Goal: Task Accomplishment & Management: Complete application form

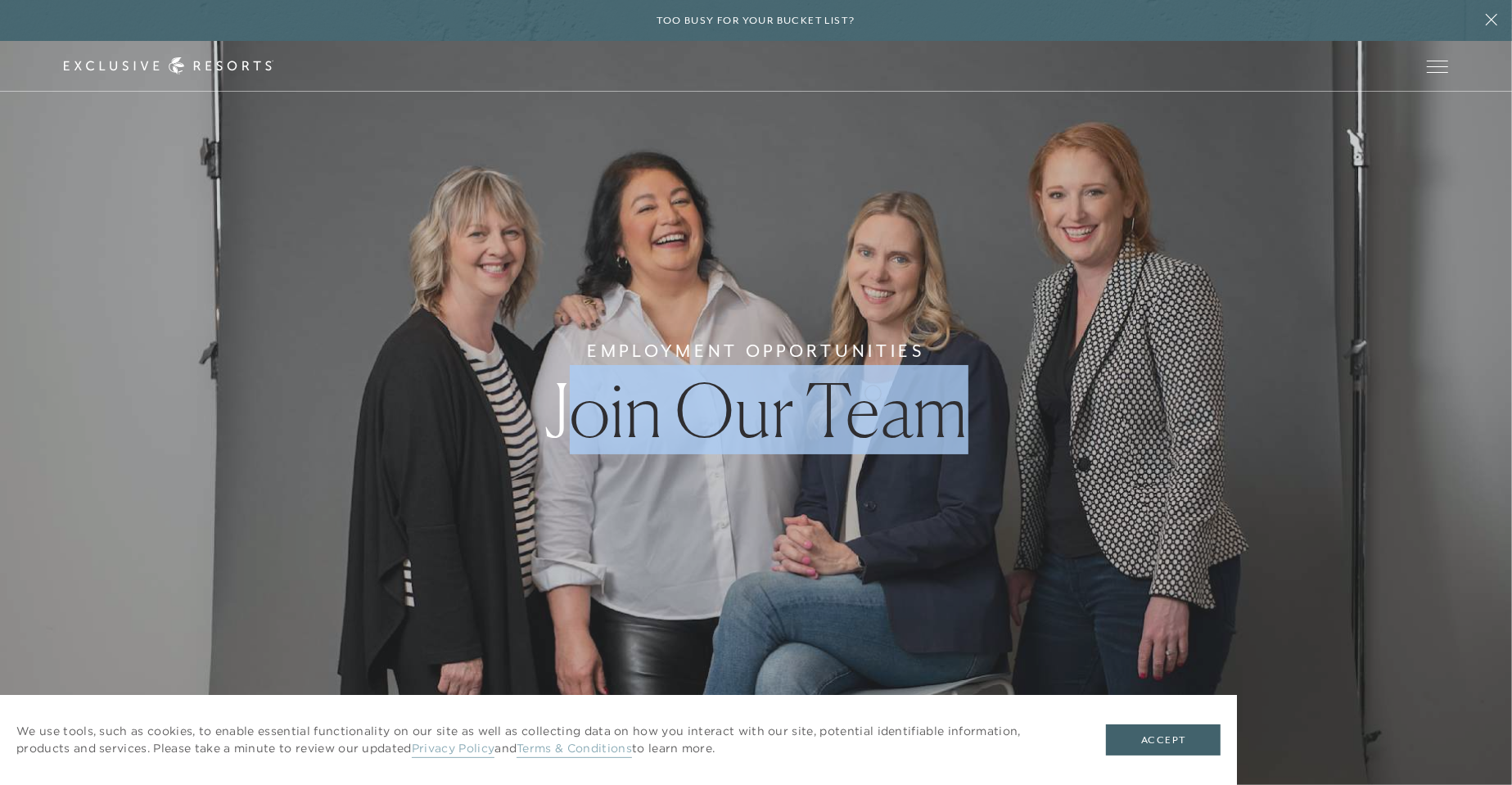
drag, startPoint x: 872, startPoint y: 392, endPoint x: 1087, endPoint y: 398, distance: 215.1
click at [1087, 398] on div "Employment Opportunities Join Our Team" at bounding box center [756, 392] width 1512 height 785
click at [1076, 409] on div "Employment Opportunities Join Our Team" at bounding box center [756, 392] width 1512 height 785
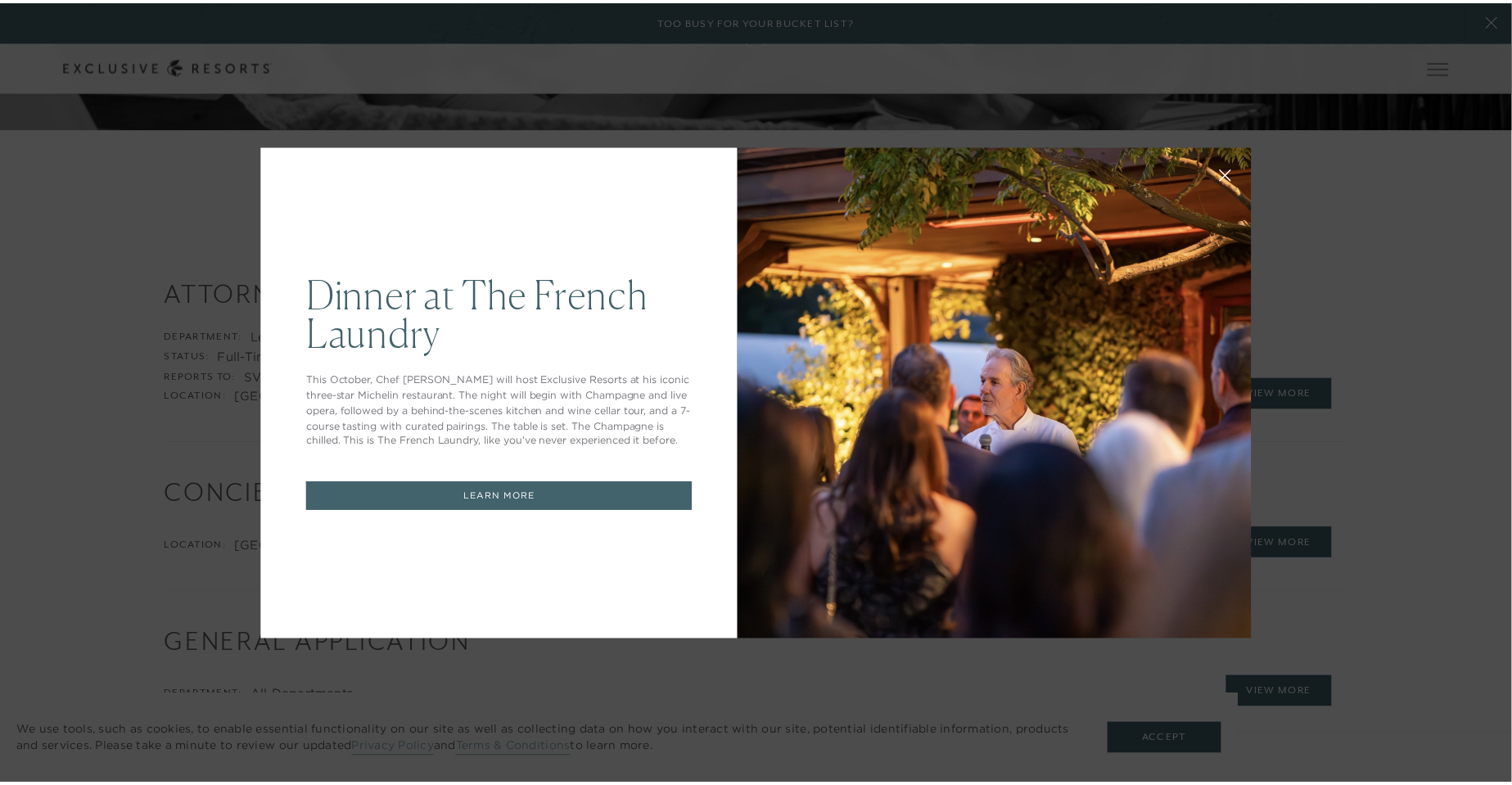
click at [1230, 178] on icon at bounding box center [1236, 175] width 12 height 12
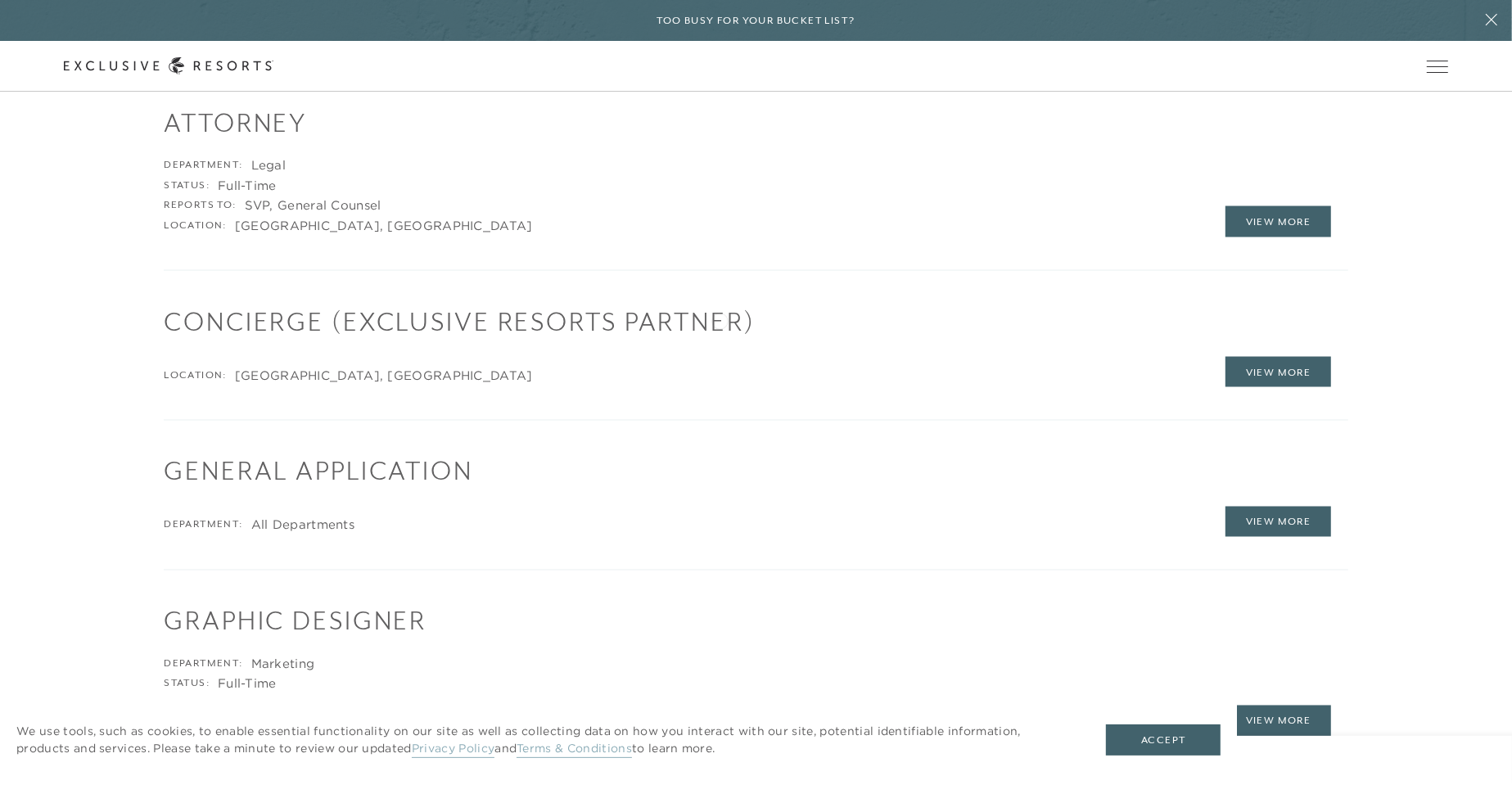
scroll to position [2620, 0]
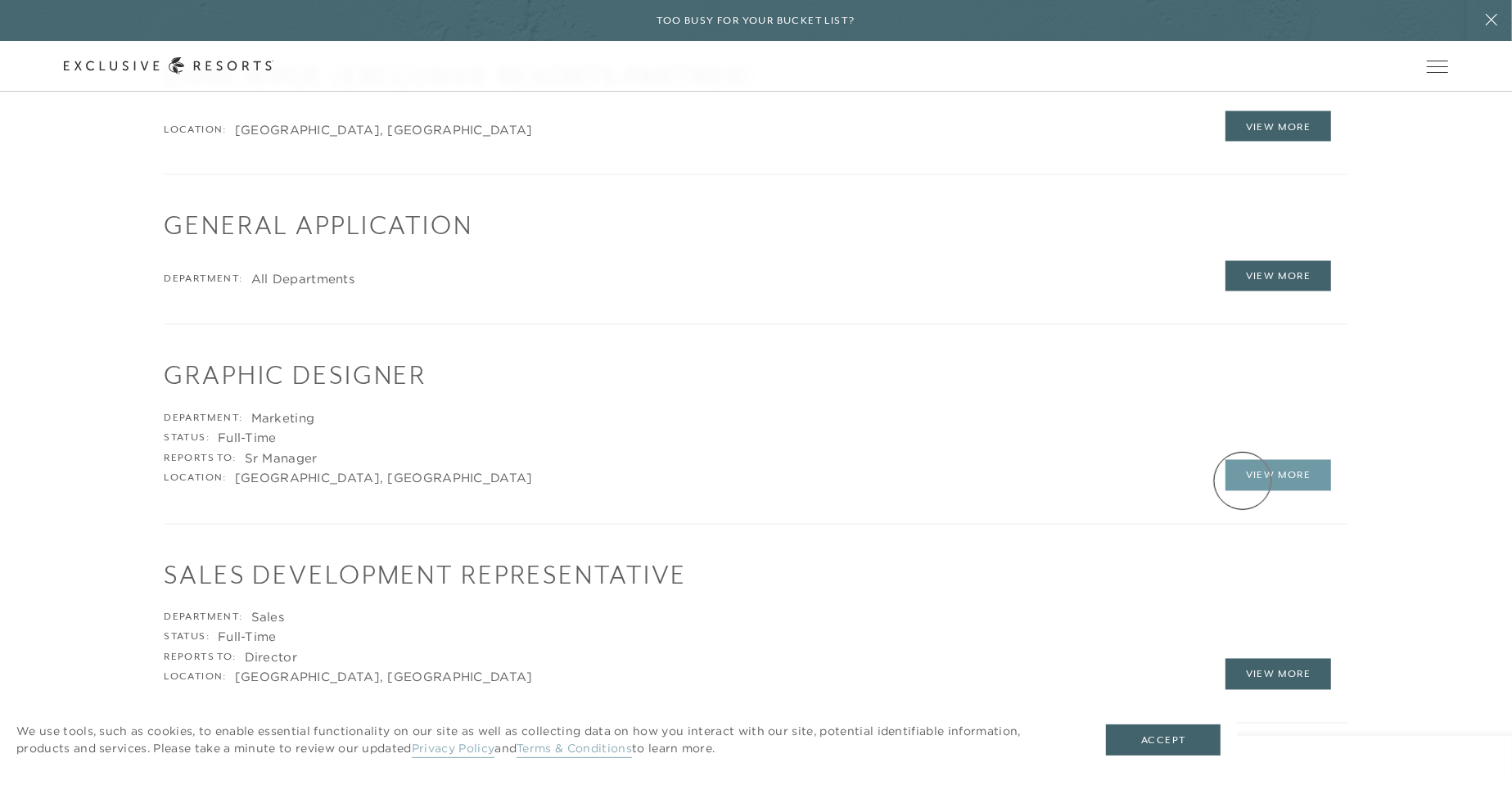
click at [1243, 481] on link "View More" at bounding box center [1278, 476] width 106 height 31
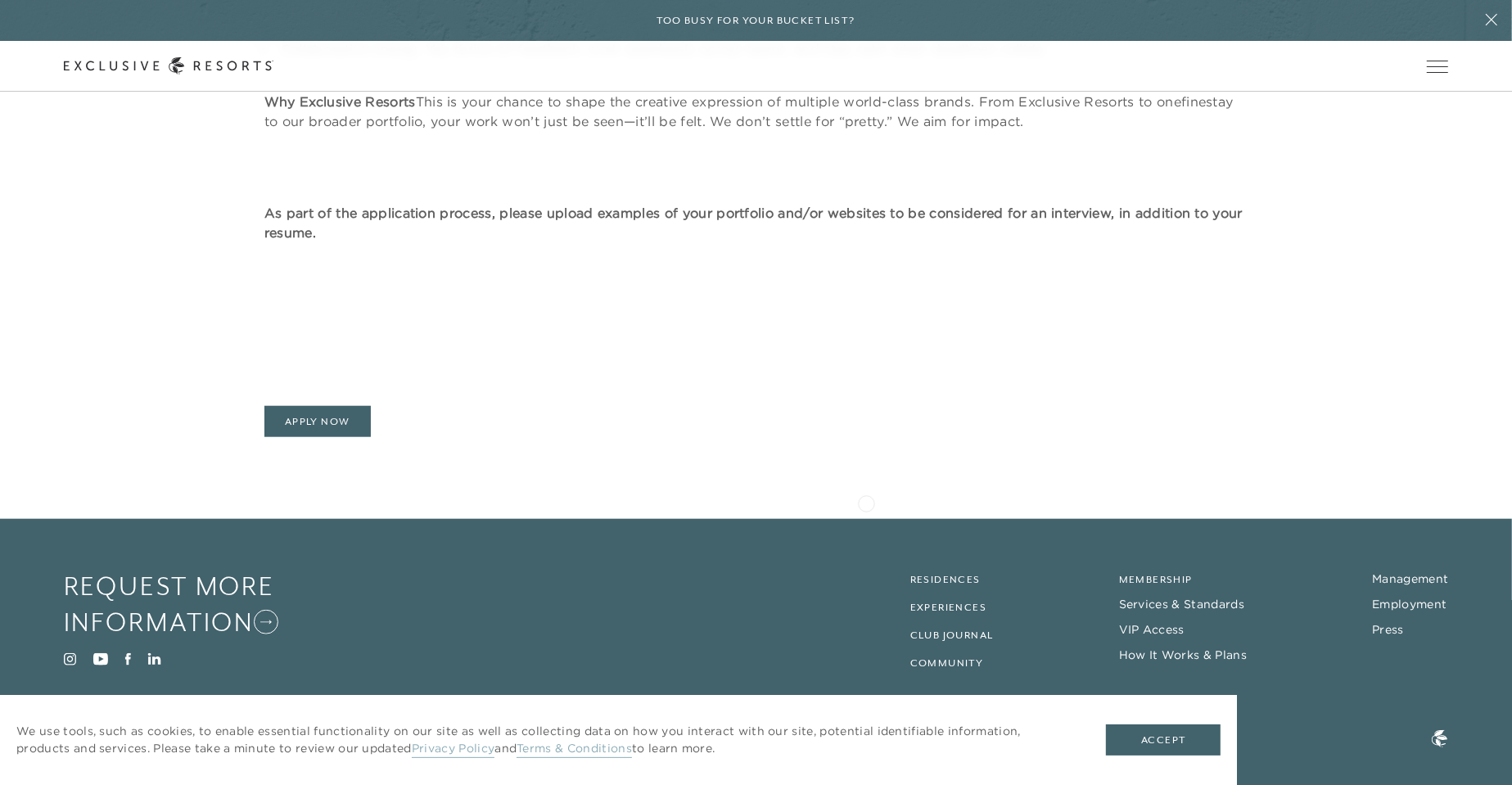
scroll to position [1285, 0]
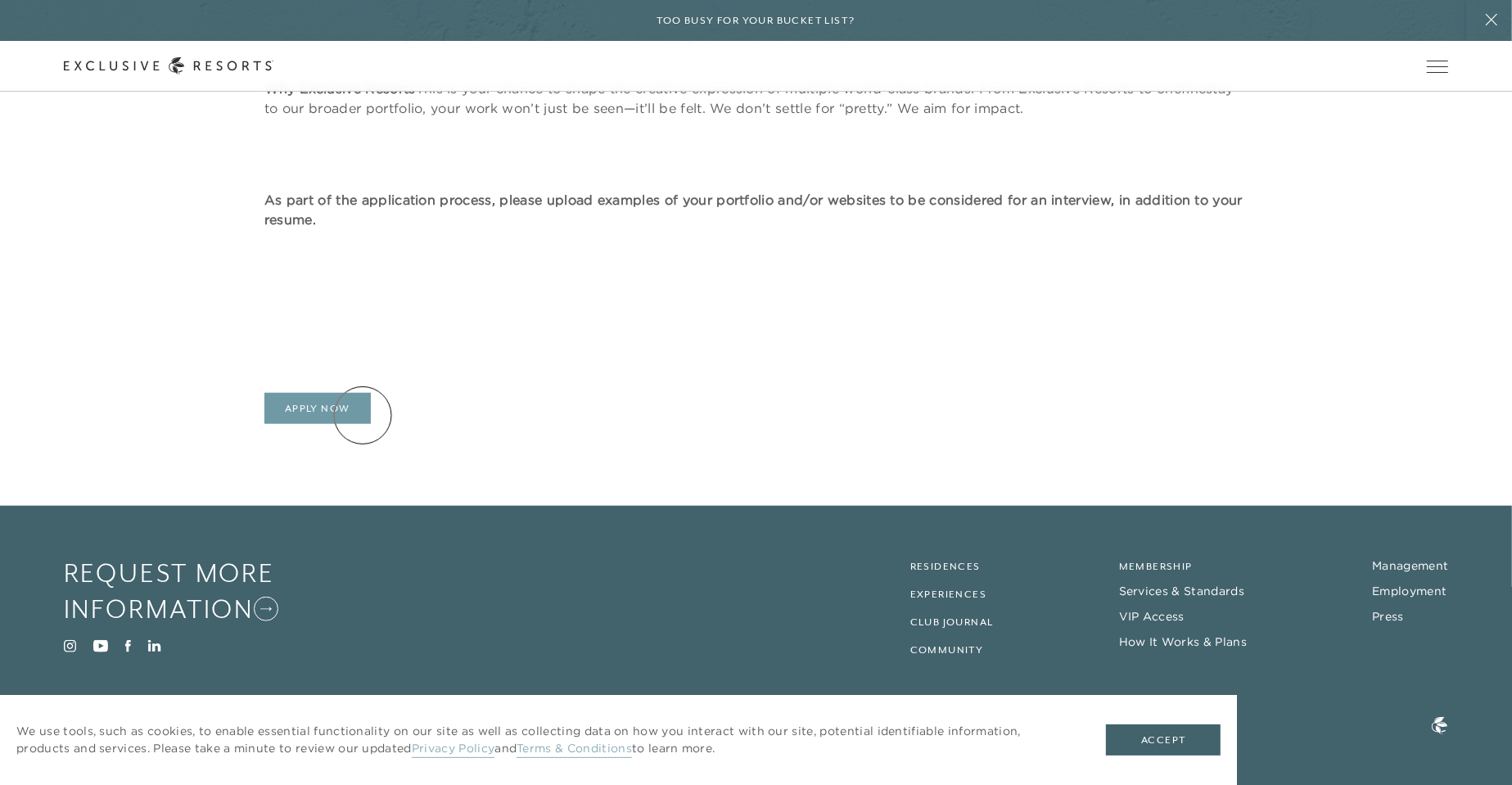
click at [363, 415] on link "Apply Now" at bounding box center [317, 409] width 106 height 31
